Goal: Understand process/instructions: Learn how to perform a task or action

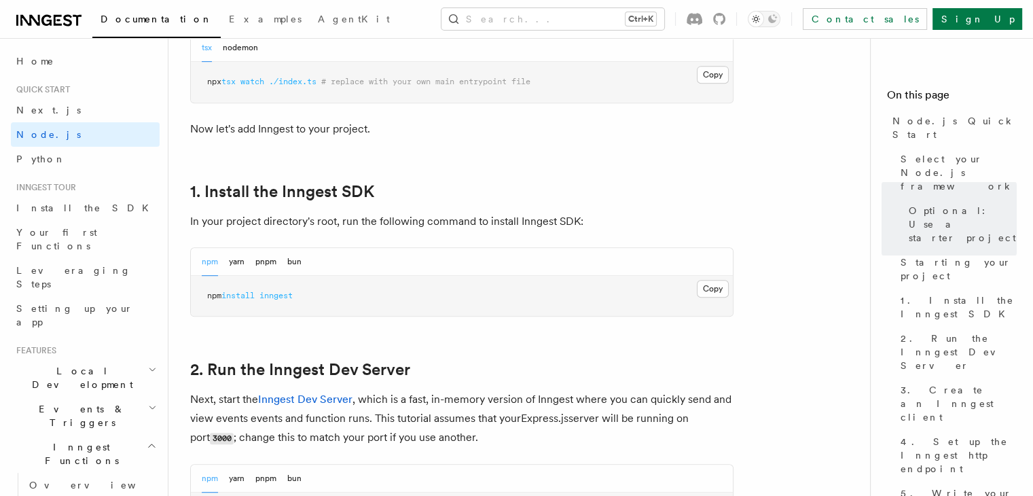
scroll to position [793, 0]
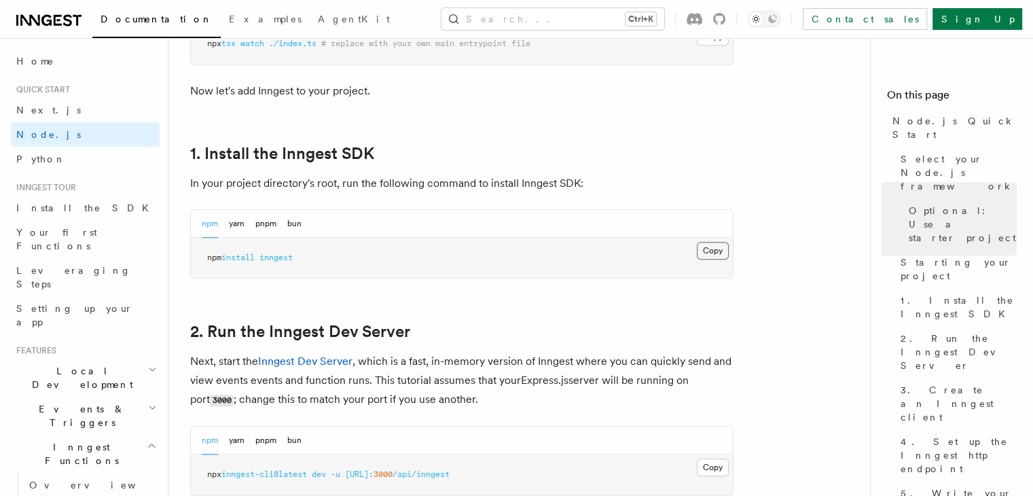
click at [706, 251] on button "Copy Copied" at bounding box center [713, 251] width 32 height 18
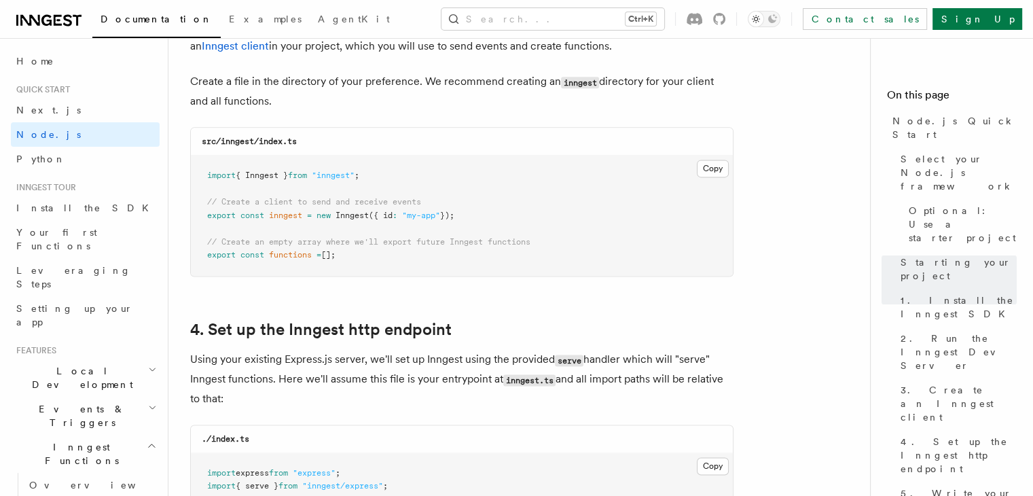
scroll to position [1795, 0]
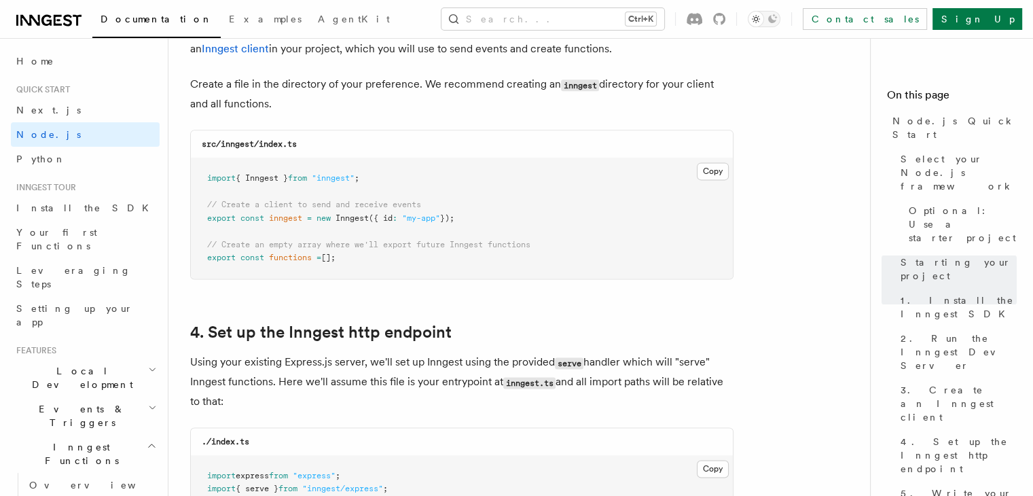
drag, startPoint x: 363, startPoint y: 266, endPoint x: 321, endPoint y: 244, distance: 47.7
click at [321, 244] on pre "import { Inngest } from "inngest" ; // Create a client to send and receive even…" at bounding box center [462, 218] width 542 height 120
click at [710, 166] on button "Copy Copied" at bounding box center [713, 171] width 32 height 18
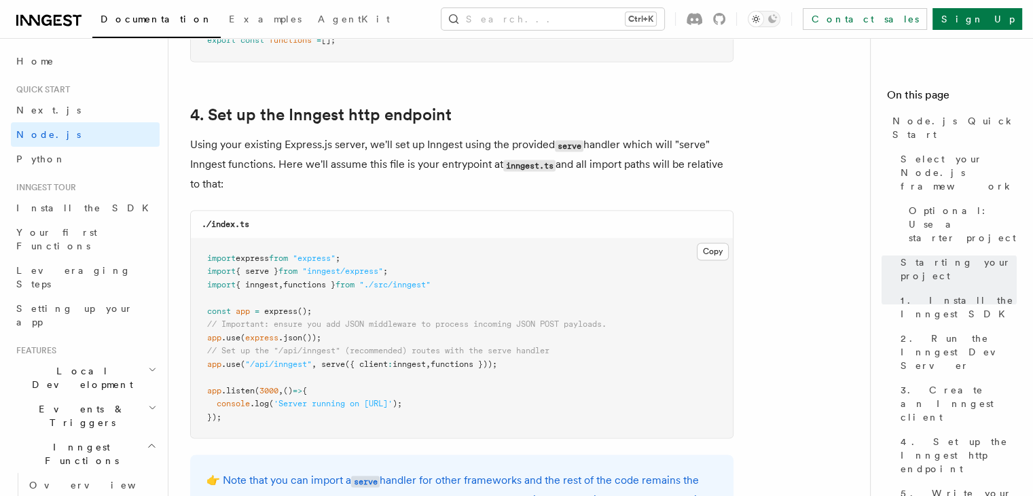
scroll to position [2015, 0]
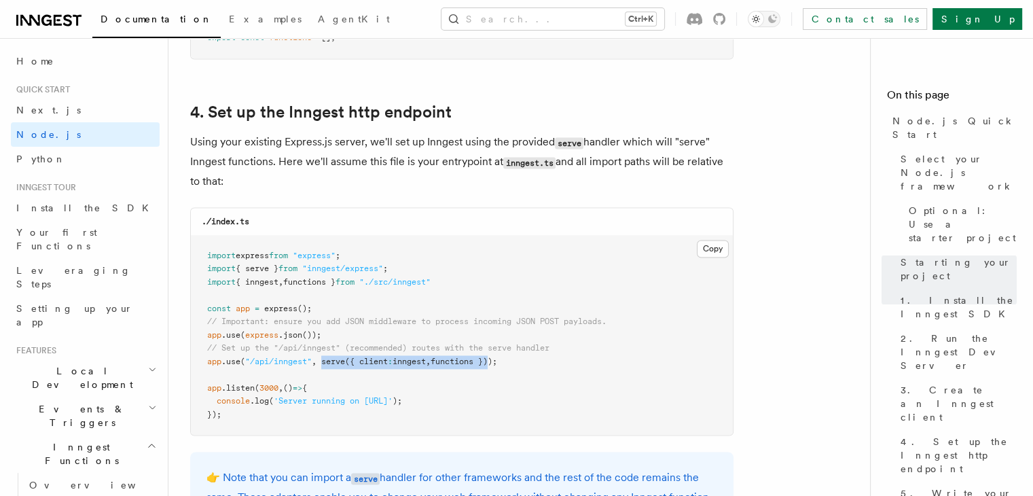
drag, startPoint x: 323, startPoint y: 361, endPoint x: 498, endPoint y: 365, distance: 175.2
click at [497, 365] on span "app .use ( "/api/inngest" , serve ({ client : inngest , functions }));" at bounding box center [352, 362] width 290 height 10
click at [497, 362] on span "functions }));" at bounding box center [464, 362] width 67 height 10
drag, startPoint x: 503, startPoint y: 362, endPoint x: 326, endPoint y: 358, distance: 177.3
click at [326, 358] on span "app .use ( "/api/inngest" , serve ({ client : inngest , functions }));" at bounding box center [352, 362] width 290 height 10
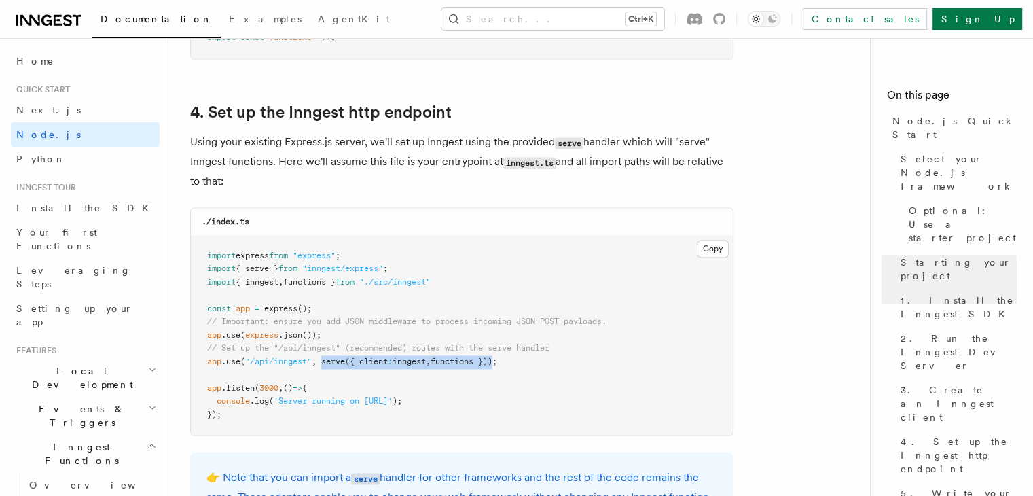
copy span "serve ({ client : inngest , functions })"
